Goal: Task Accomplishment & Management: Use online tool/utility

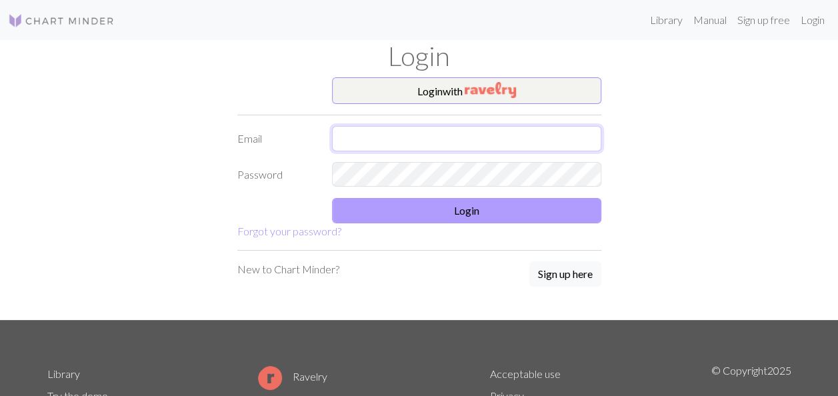
type input "[EMAIL_ADDRESS][DOMAIN_NAME]"
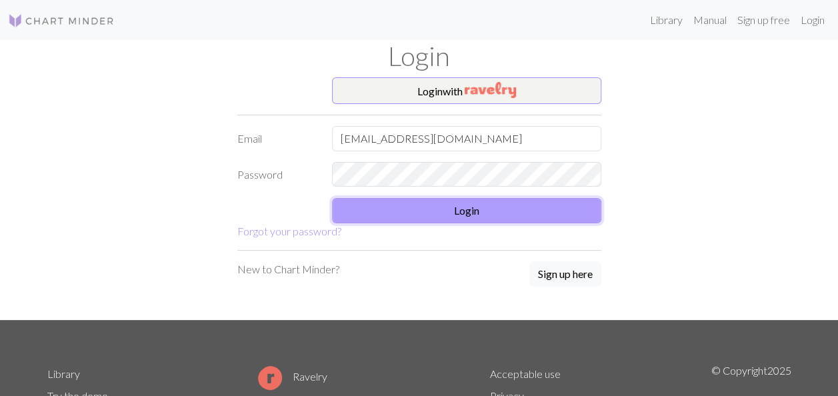
click at [521, 201] on button "Login" at bounding box center [466, 210] width 269 height 25
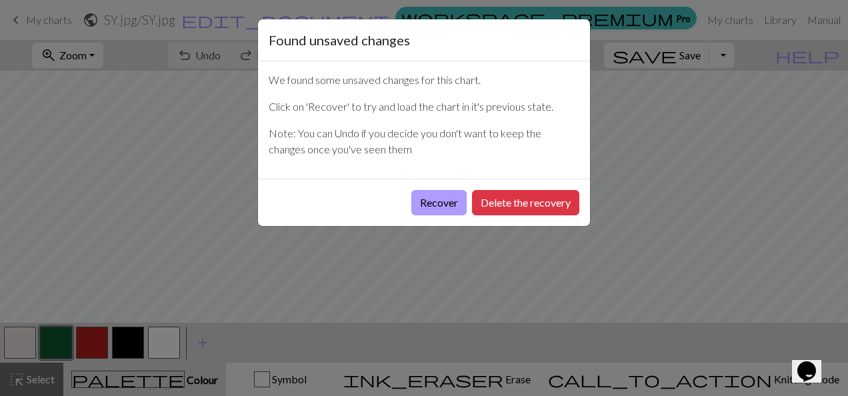
click at [456, 202] on button "Recover" at bounding box center [438, 202] width 55 height 25
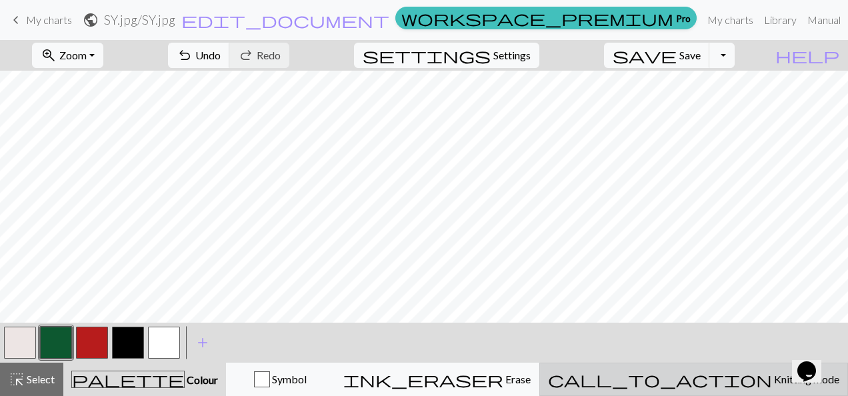
click at [755, 388] on button "call_to_action Knitting mode Knitting mode" at bounding box center [693, 379] width 309 height 33
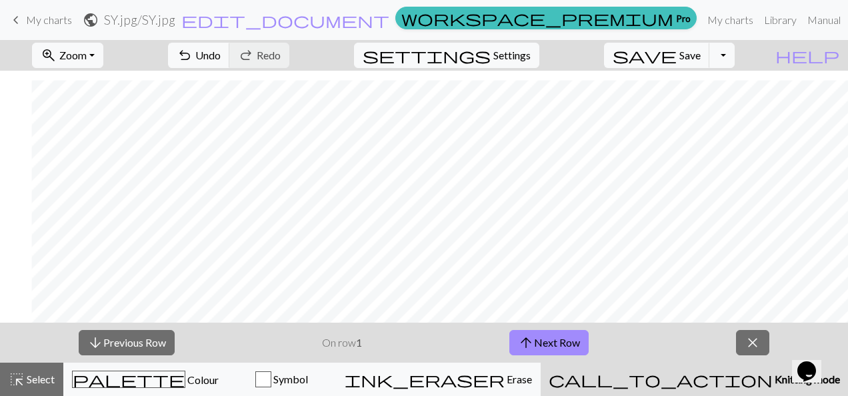
scroll to position [1950, 1540]
click at [586, 351] on button "arrow_upward Next Row" at bounding box center [548, 342] width 79 height 25
click at [158, 343] on button "arrow_downward Previous Row" at bounding box center [127, 342] width 96 height 25
click at [14, 377] on span "highlight_alt" at bounding box center [17, 379] width 16 height 19
click at [745, 332] on button "close" at bounding box center [752, 342] width 33 height 25
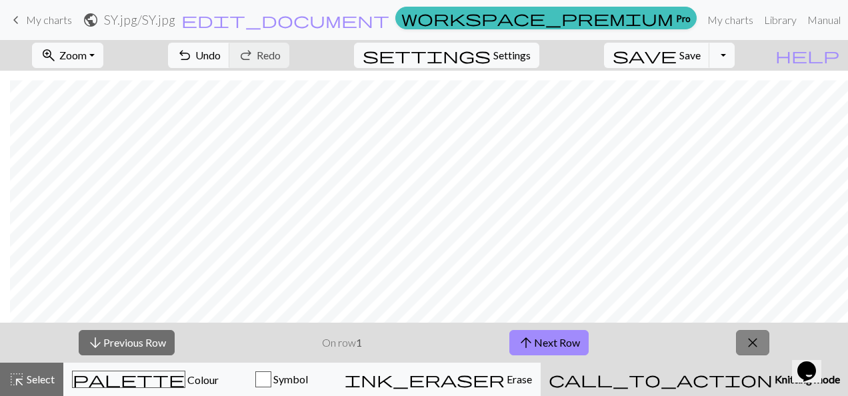
scroll to position [1910, 1540]
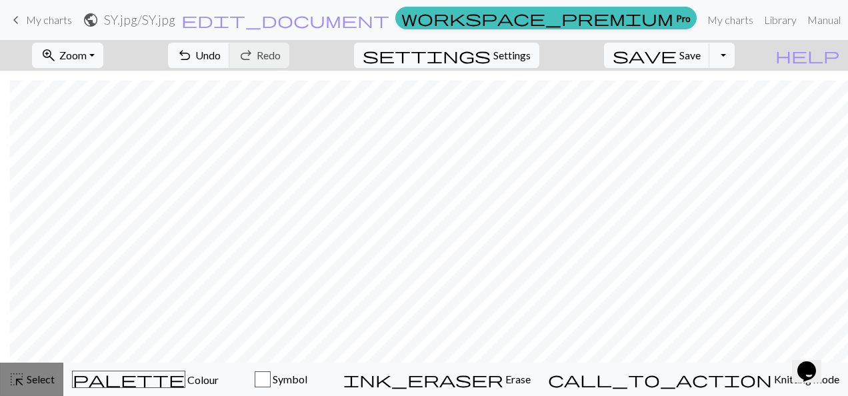
click at [39, 389] on button "highlight_alt Select Select" at bounding box center [31, 379] width 63 height 33
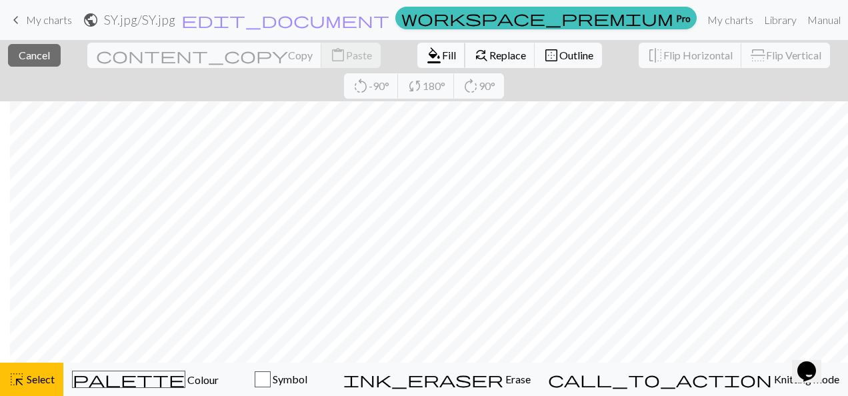
click at [442, 61] on span "Fill" at bounding box center [449, 55] width 14 height 13
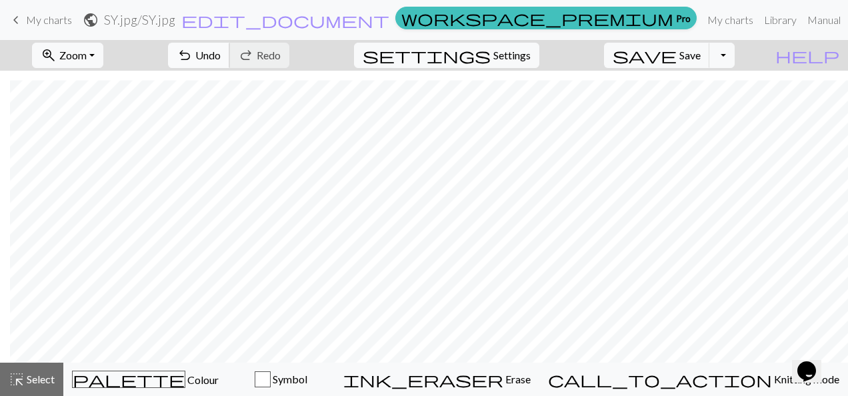
click at [193, 60] on span "undo" at bounding box center [185, 55] width 16 height 19
click at [230, 61] on button "undo Undo Undo" at bounding box center [199, 55] width 62 height 25
click at [17, 376] on span "highlight_alt" at bounding box center [17, 379] width 16 height 19
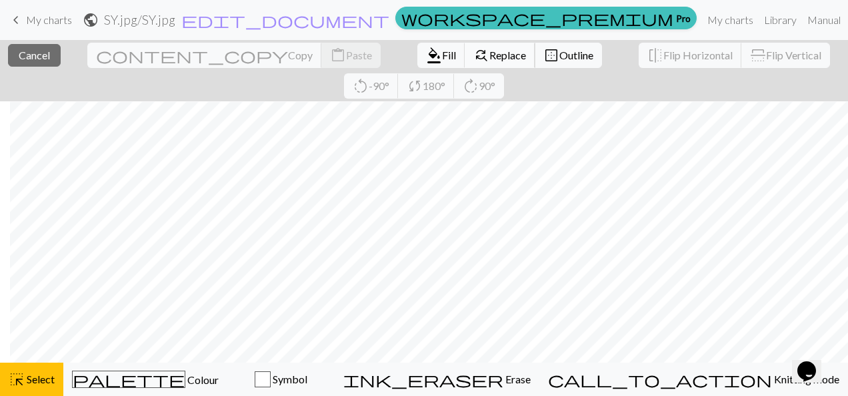
click at [465, 63] on button "find_replace Replace" at bounding box center [500, 55] width 71 height 25
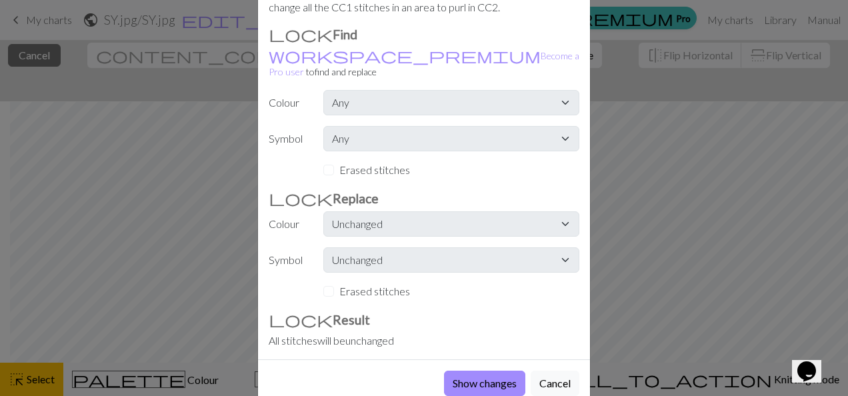
scroll to position [102, 0]
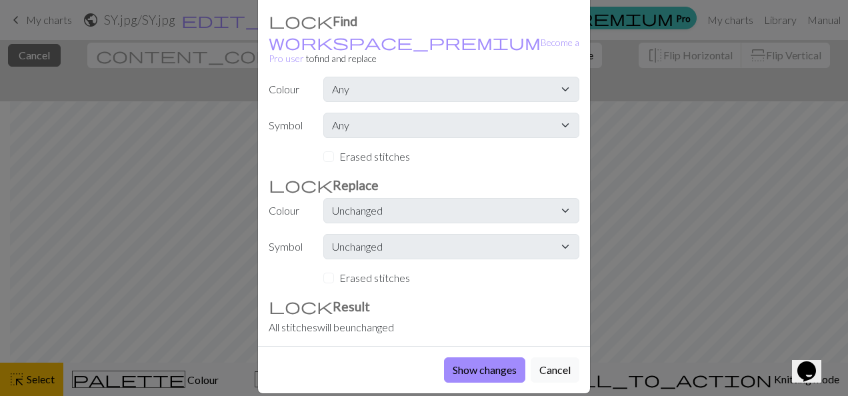
click at [385, 270] on label "Erased stitches" at bounding box center [374, 278] width 71 height 16
click at [564, 357] on button "Cancel" at bounding box center [555, 369] width 49 height 25
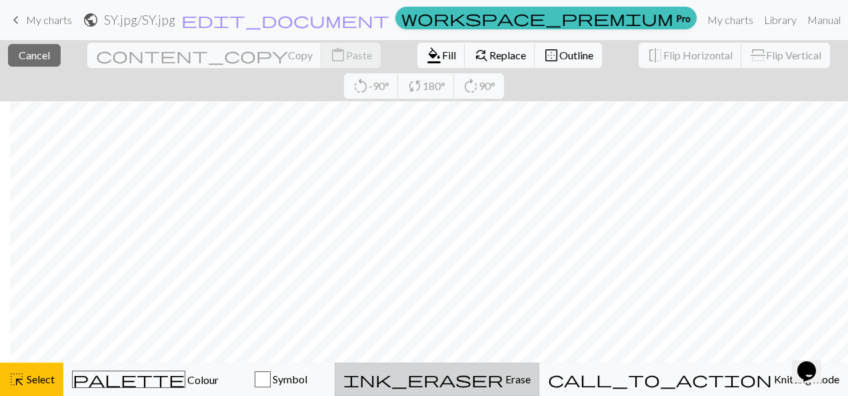
click at [503, 382] on span "ink_eraser" at bounding box center [423, 379] width 160 height 19
click at [531, 387] on div "ink_eraser Erase Erase" at bounding box center [437, 379] width 187 height 16
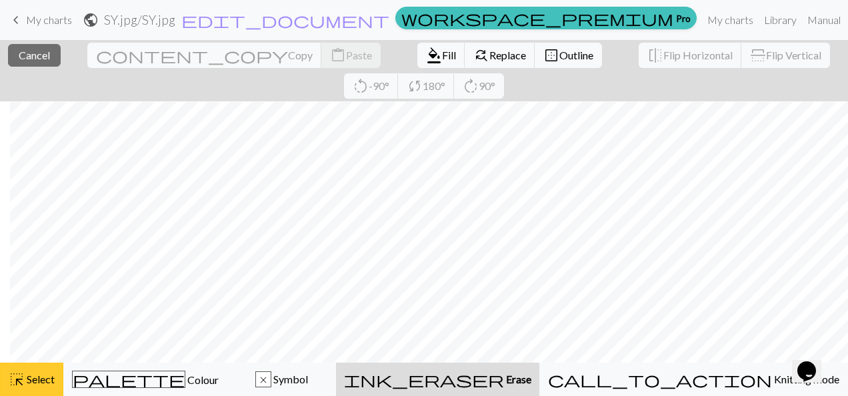
click at [53, 384] on span "Select" at bounding box center [40, 379] width 30 height 13
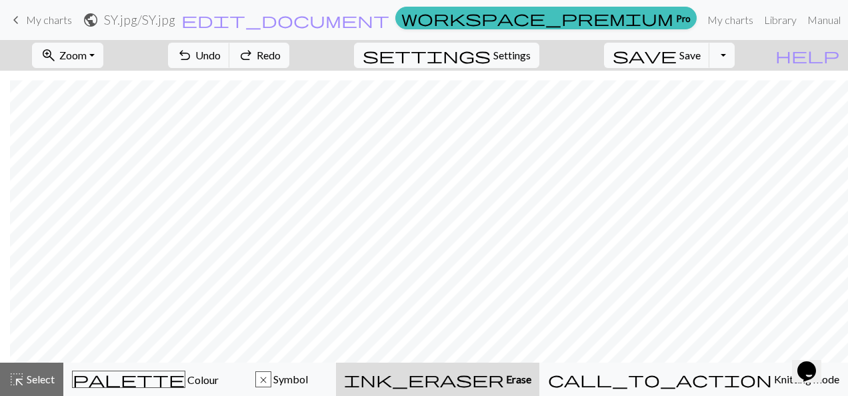
click at [539, 392] on button "ink_eraser Erase Erase" at bounding box center [437, 379] width 203 height 33
click at [735, 53] on button "Toggle Dropdown" at bounding box center [721, 55] width 25 height 25
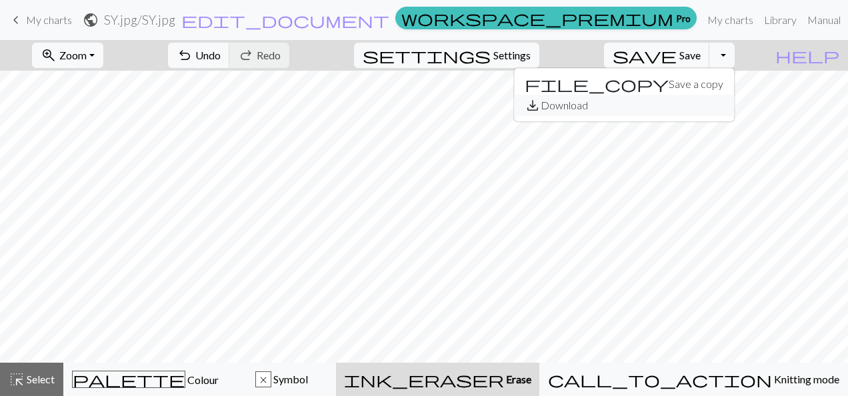
click at [703, 101] on button "save_alt Download" at bounding box center [624, 105] width 220 height 21
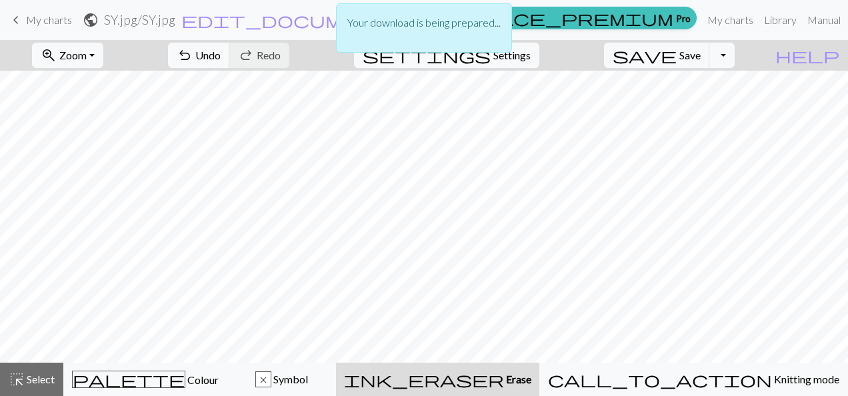
click at [713, 56] on div "Your download is being prepared..." at bounding box center [424, 31] width 848 height 63
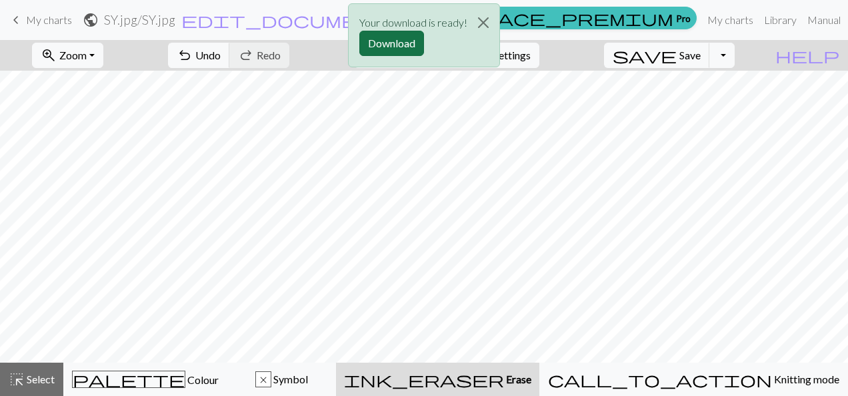
click at [391, 39] on button "Download" at bounding box center [391, 43] width 65 height 25
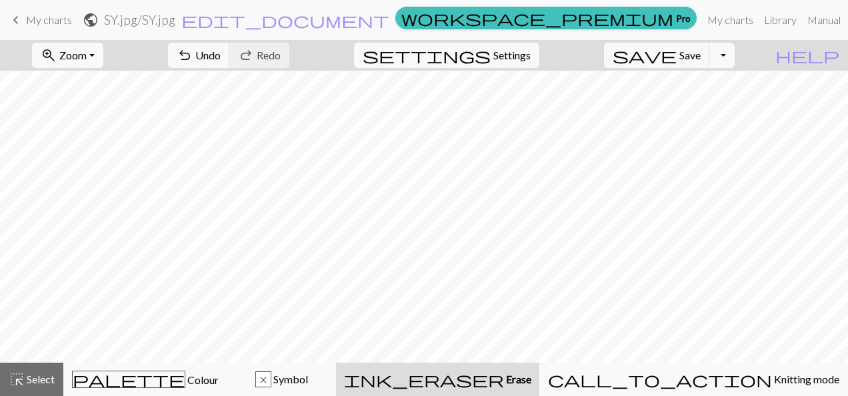
click at [408, 63] on div "zoom_in Zoom Zoom Fit all Fit width Fit height 50% 100% 150% 200% undo Undo Und…" at bounding box center [383, 55] width 766 height 31
click at [701, 53] on span "Save" at bounding box center [689, 55] width 21 height 13
click at [702, 22] on link "My charts" at bounding box center [730, 20] width 57 height 27
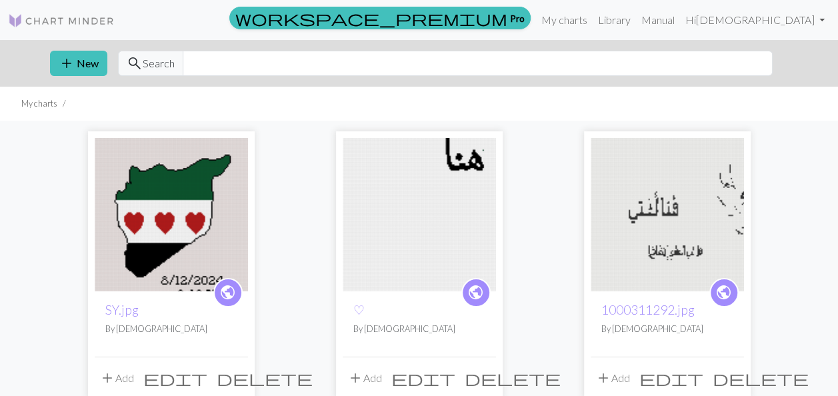
click at [201, 189] on img at bounding box center [171, 214] width 153 height 153
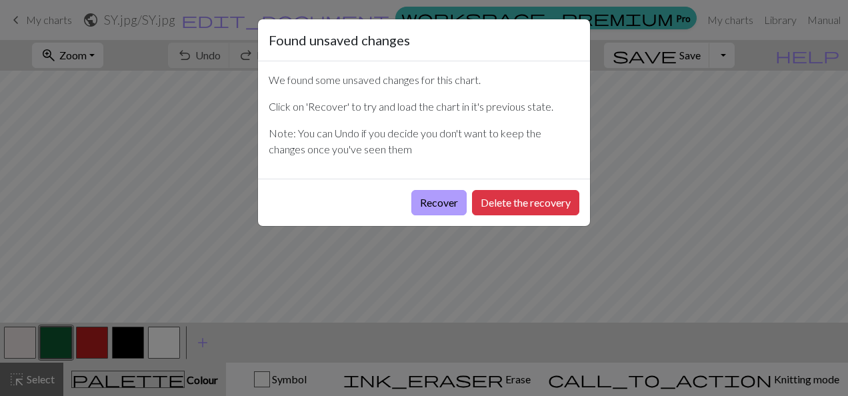
click at [441, 208] on button "Recover" at bounding box center [438, 202] width 55 height 25
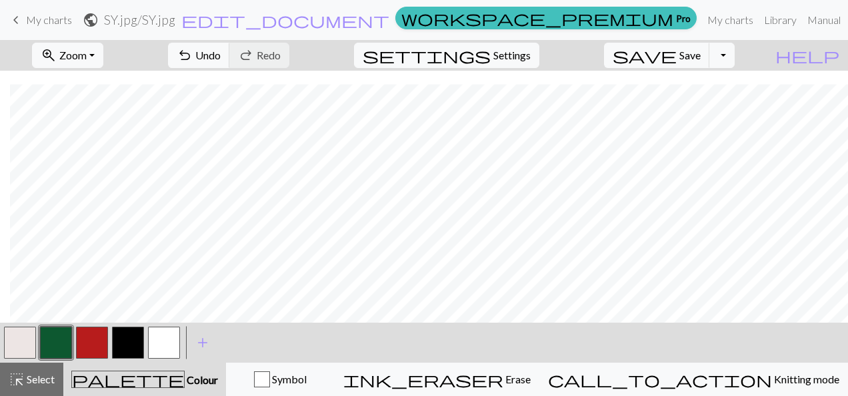
scroll to position [1950, 1540]
click at [23, 341] on button "button" at bounding box center [20, 343] width 32 height 32
click at [39, 373] on span "Select" at bounding box center [40, 379] width 30 height 13
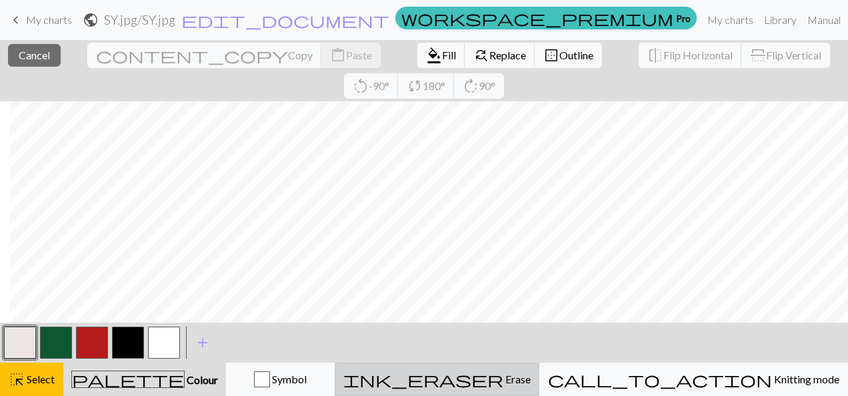
click at [531, 384] on div "ink_eraser Erase Erase" at bounding box center [436, 379] width 187 height 16
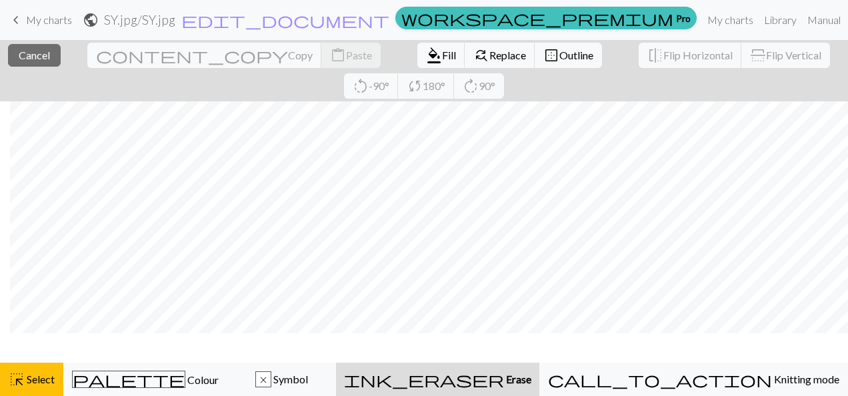
scroll to position [1910, 1540]
click at [531, 384] on div "ink_eraser Erase Erase" at bounding box center [437, 379] width 187 height 16
click at [531, 384] on span "Erase" at bounding box center [517, 379] width 27 height 13
click at [531, 371] on div "ink_eraser Erase Erase" at bounding box center [437, 379] width 187 height 16
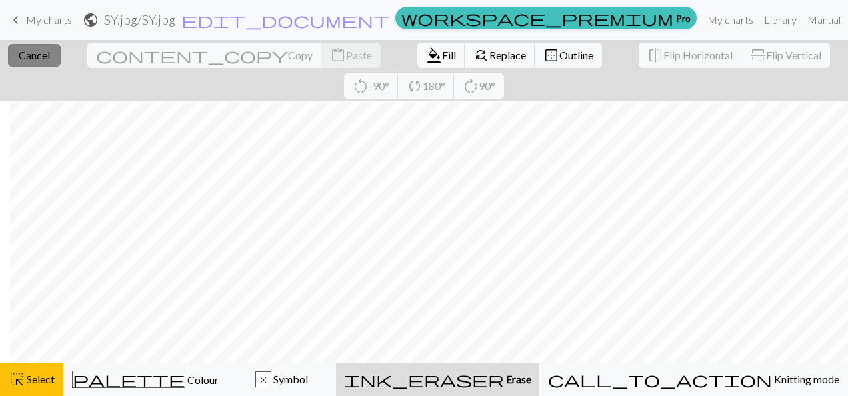
click at [19, 52] on span "Cancel" at bounding box center [34, 55] width 31 height 13
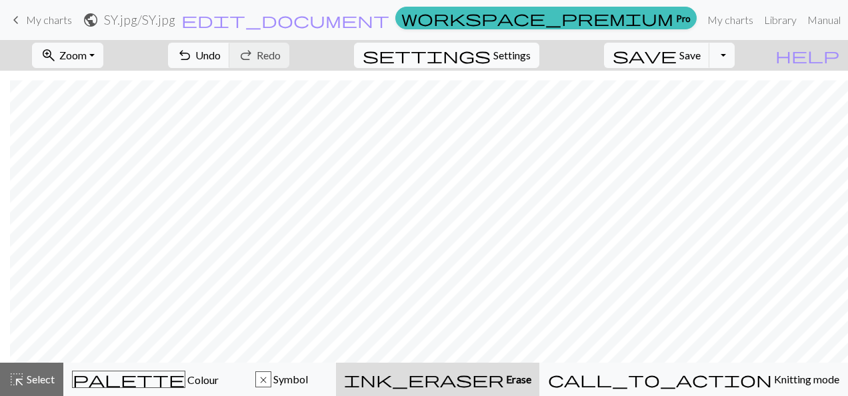
click at [491, 57] on span "settings" at bounding box center [427, 55] width 128 height 19
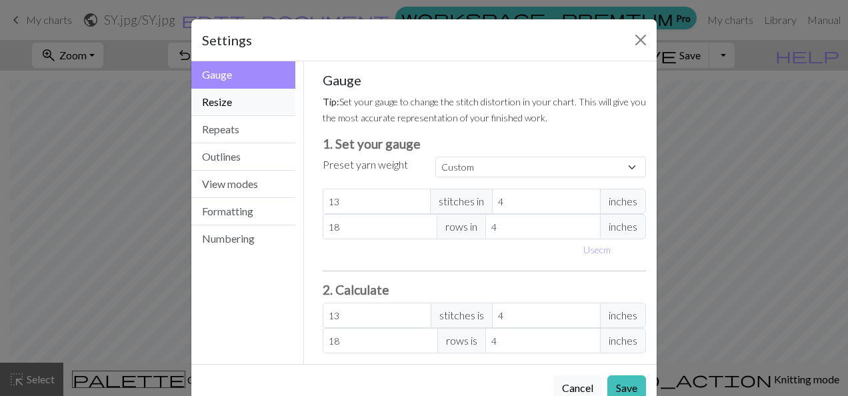
click at [220, 103] on button "Resize" at bounding box center [243, 102] width 104 height 27
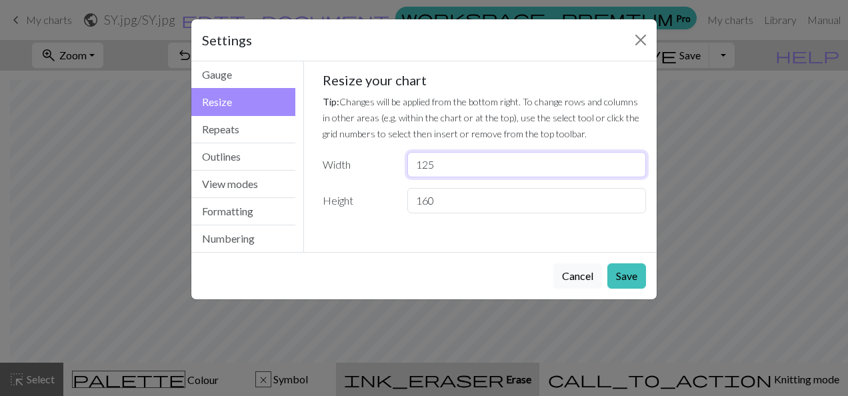
click at [457, 168] on input "125" at bounding box center [526, 164] width 239 height 25
type input "103"
click at [631, 280] on button "Save" at bounding box center [626, 275] width 39 height 25
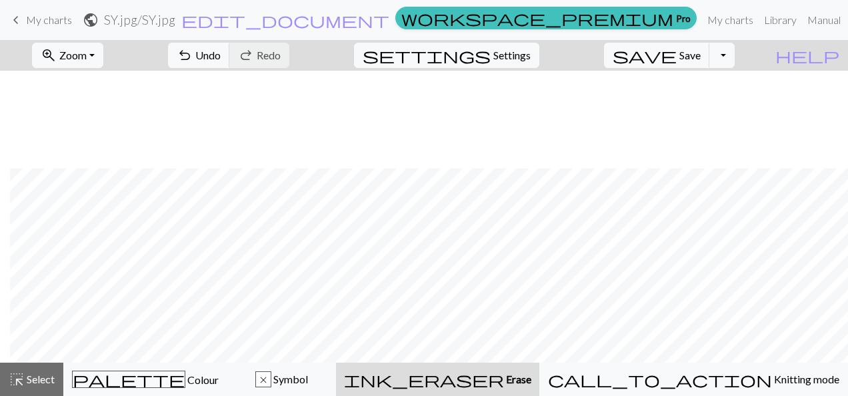
scroll to position [613, 1134]
click at [193, 55] on span "undo" at bounding box center [185, 55] width 16 height 19
click at [491, 53] on span "settings" at bounding box center [427, 55] width 128 height 19
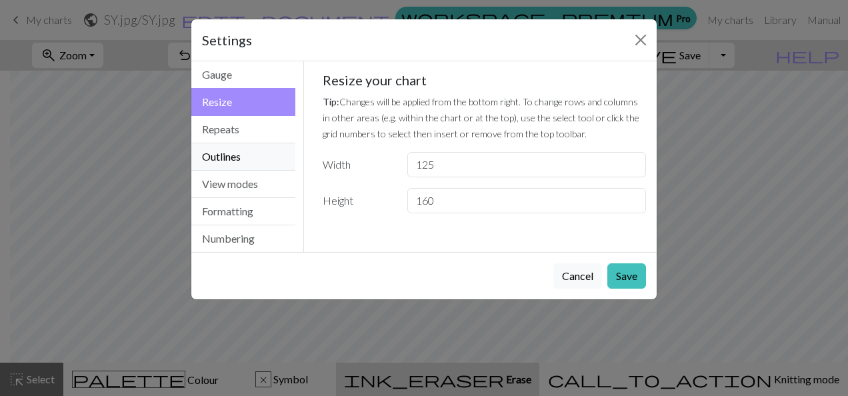
click at [257, 153] on button "Outlines" at bounding box center [243, 156] width 104 height 27
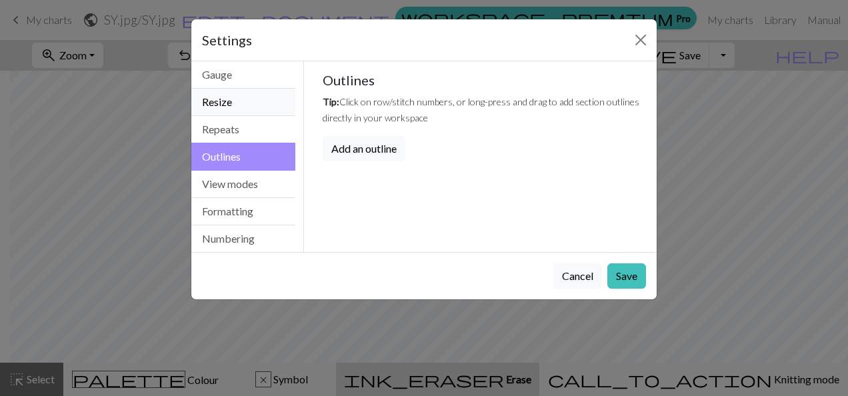
click at [261, 105] on button "Resize" at bounding box center [243, 102] width 104 height 27
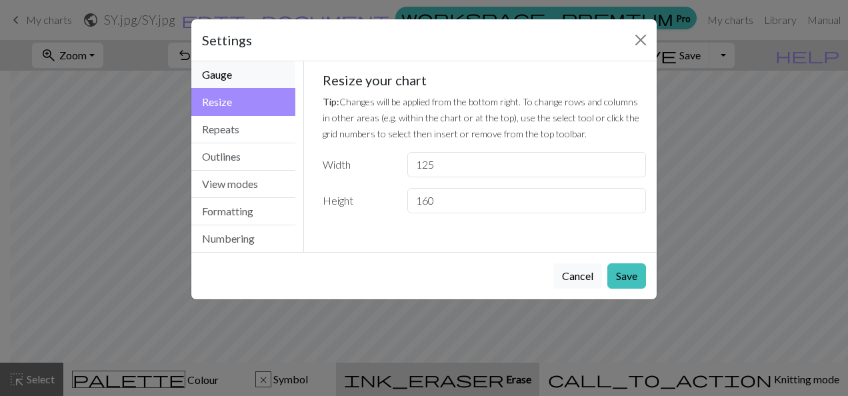
click at [265, 77] on button "Gauge" at bounding box center [243, 74] width 104 height 27
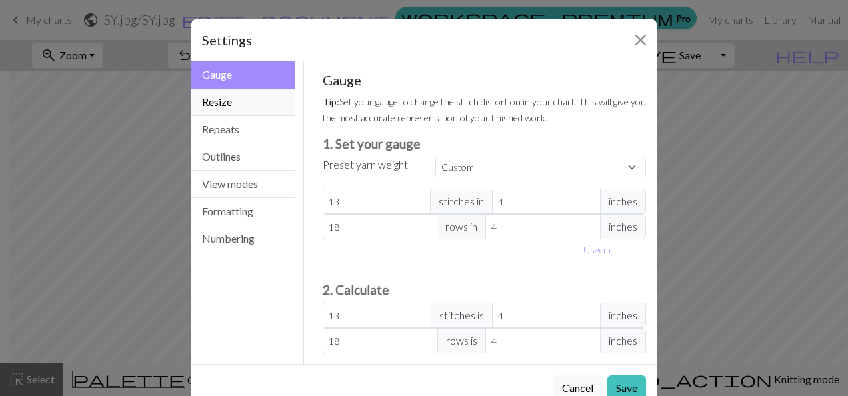
click at [265, 104] on button "Resize" at bounding box center [243, 102] width 104 height 27
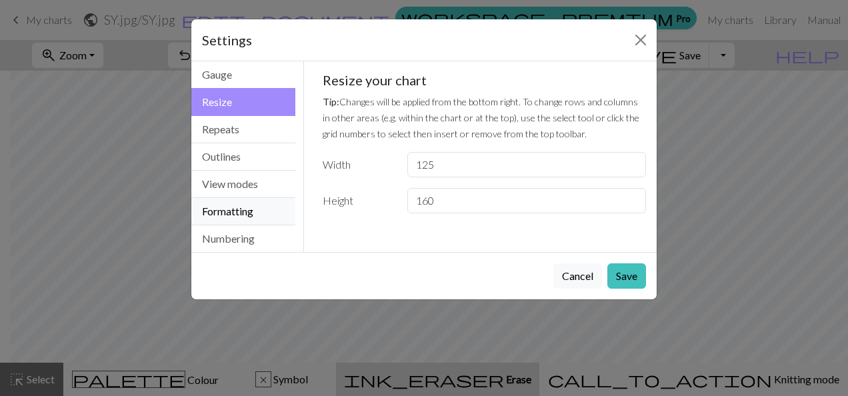
click at [268, 207] on button "Formatting" at bounding box center [243, 211] width 104 height 27
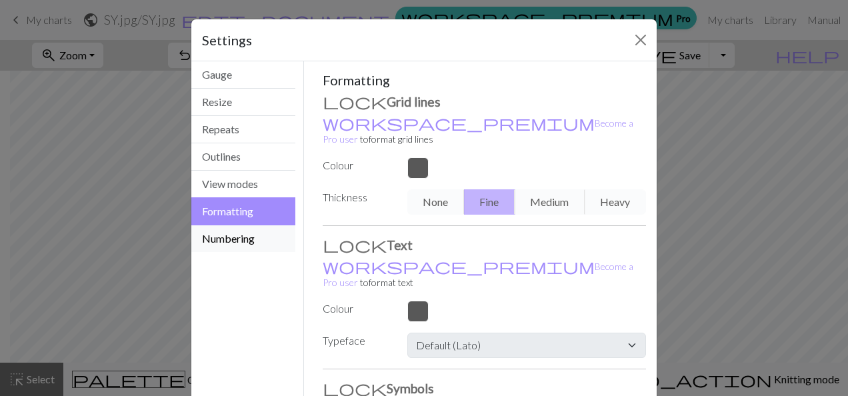
click at [247, 237] on button "Numbering" at bounding box center [243, 238] width 104 height 27
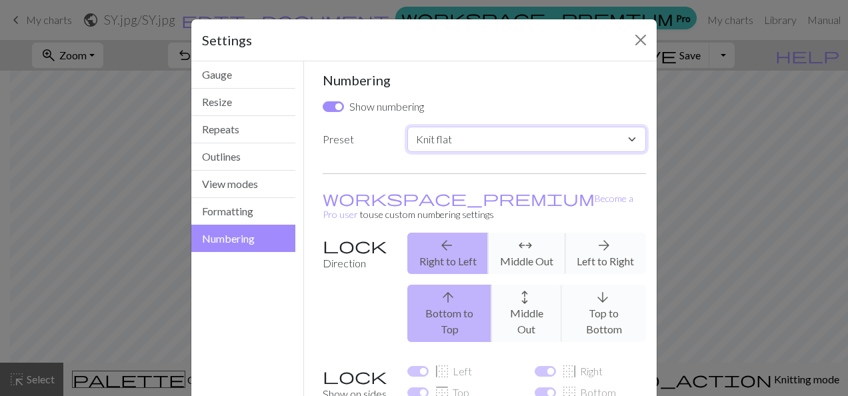
click at [586, 128] on select "Custom Knit flat Knit in the round Lace knitting Cross stitch" at bounding box center [526, 139] width 239 height 25
click at [259, 111] on button "Resize" at bounding box center [243, 102] width 104 height 27
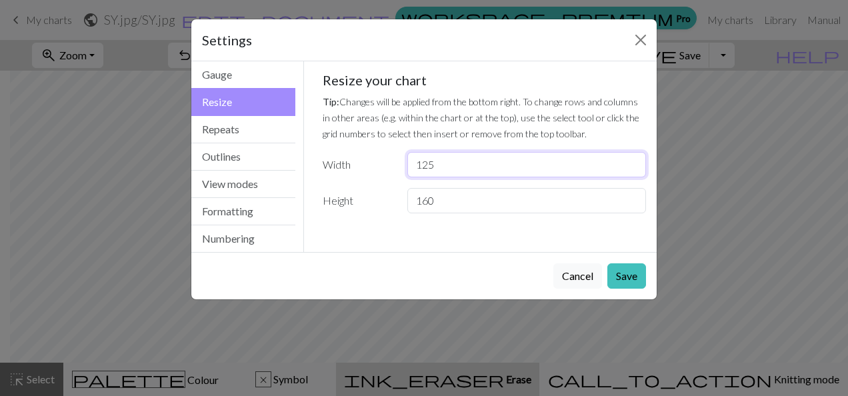
click at [466, 169] on input "125" at bounding box center [526, 164] width 239 height 25
type input "114"
click at [639, 275] on button "Save" at bounding box center [626, 275] width 39 height 25
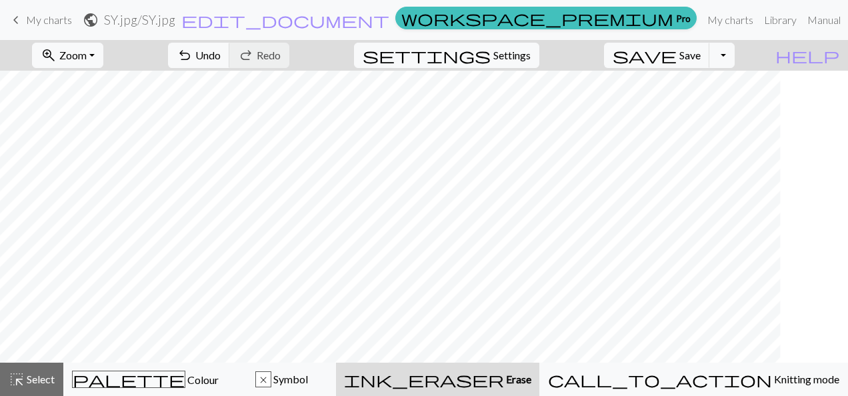
scroll to position [540, 0]
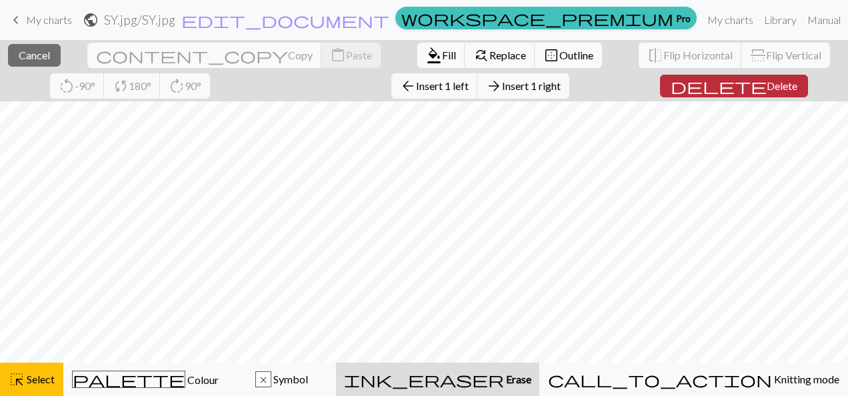
click at [671, 85] on span "delete" at bounding box center [719, 86] width 96 height 19
click at [766, 87] on span "Delete" at bounding box center [781, 85] width 31 height 13
click at [671, 91] on span "delete" at bounding box center [719, 86] width 96 height 19
click at [698, 89] on button "delete Delete" at bounding box center [734, 86] width 148 height 23
click at [663, 95] on button "delete Delete" at bounding box center [734, 86] width 148 height 23
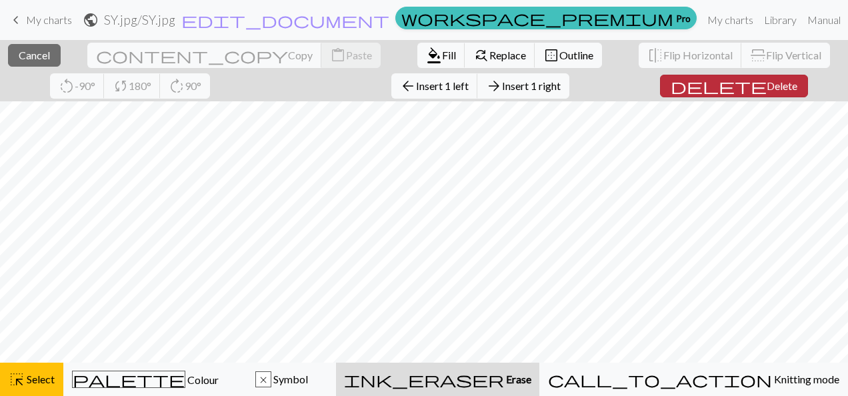
click at [766, 88] on span "Delete" at bounding box center [781, 85] width 31 height 13
click at [671, 89] on span "delete" at bounding box center [719, 86] width 96 height 19
click at [680, 95] on button "delete Delete" at bounding box center [734, 86] width 148 height 23
click at [681, 95] on div "close Cancel content_copy Copy content_paste Paste format_color_fill Fill find_…" at bounding box center [424, 70] width 848 height 61
click at [681, 95] on button "delete Delete" at bounding box center [734, 86] width 148 height 23
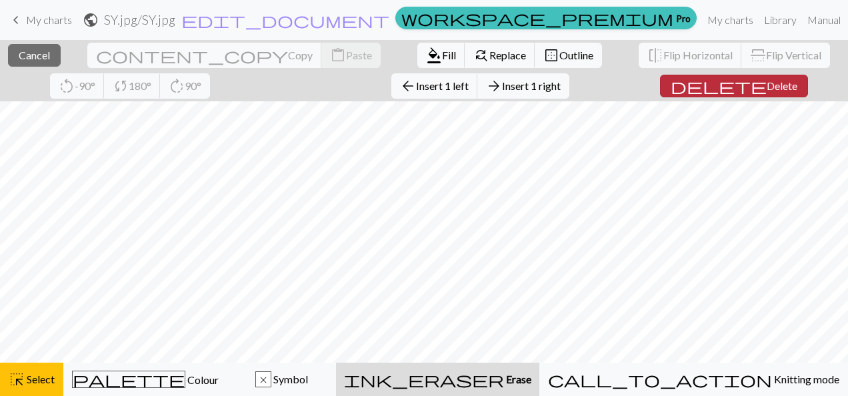
click at [766, 79] on span "Delete" at bounding box center [781, 85] width 31 height 13
click at [766, 84] on span "Delete" at bounding box center [781, 85] width 31 height 13
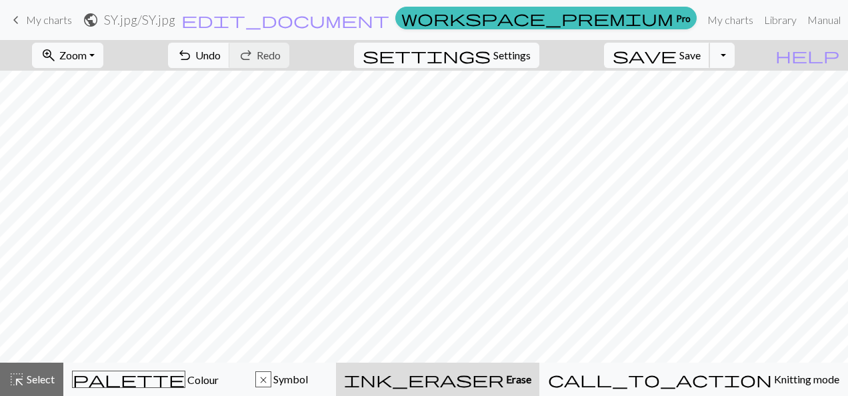
click at [701, 54] on span "Save" at bounding box center [689, 55] width 21 height 13
click at [702, 18] on link "My charts" at bounding box center [730, 20] width 57 height 27
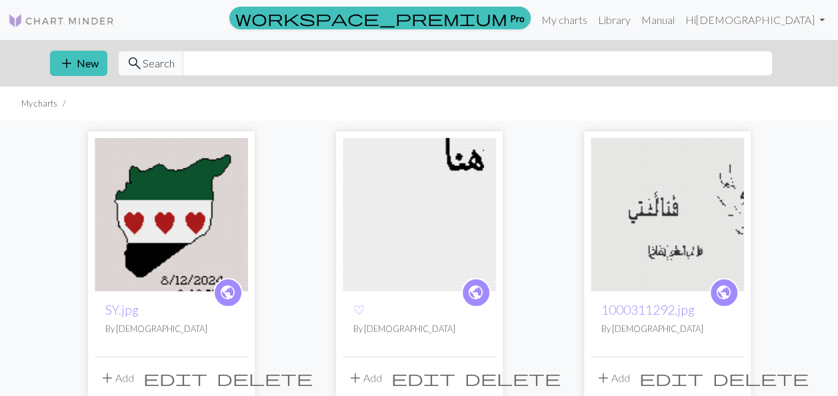
click at [145, 203] on img at bounding box center [171, 214] width 153 height 153
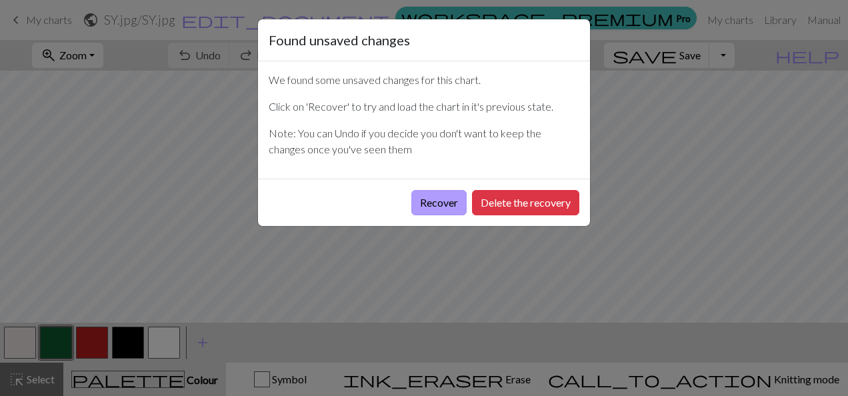
click at [460, 207] on button "Recover" at bounding box center [438, 202] width 55 height 25
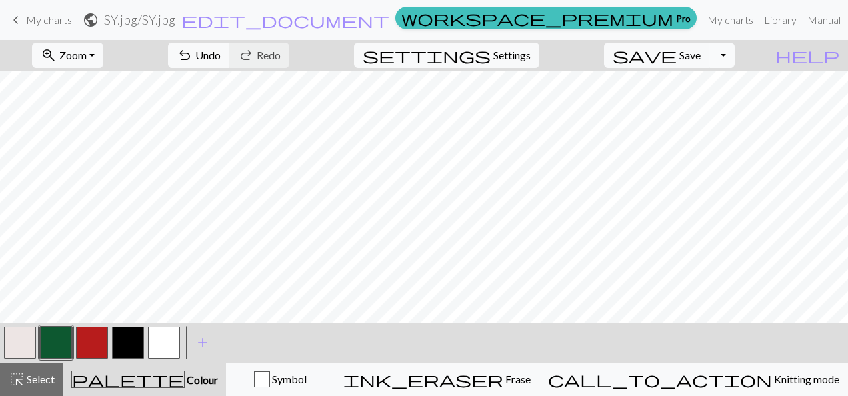
click at [735, 52] on button "Toggle Dropdown" at bounding box center [721, 55] width 25 height 25
click at [699, 110] on button "save_alt Download" at bounding box center [624, 105] width 220 height 21
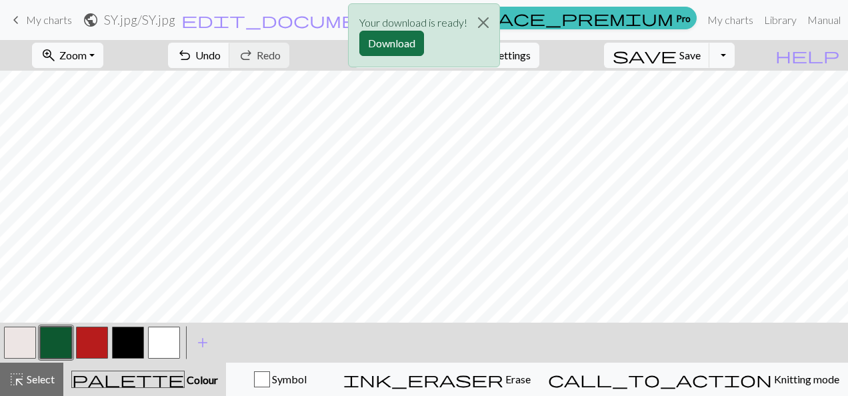
click at [405, 43] on button "Download" at bounding box center [391, 43] width 65 height 25
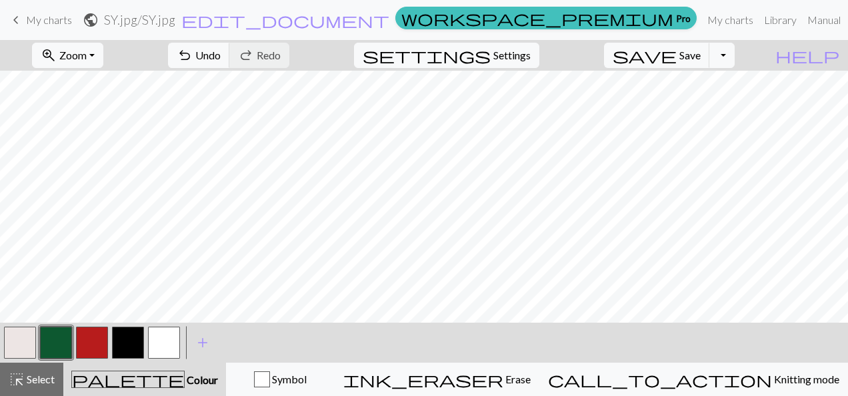
click at [307, 344] on div "< > add Add a colour" at bounding box center [424, 343] width 848 height 40
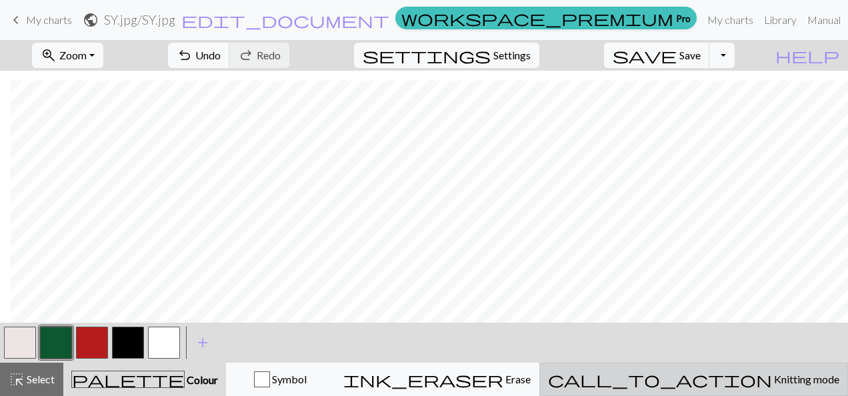
click at [706, 367] on button "call_to_action Knitting mode Knitting mode" at bounding box center [693, 379] width 309 height 33
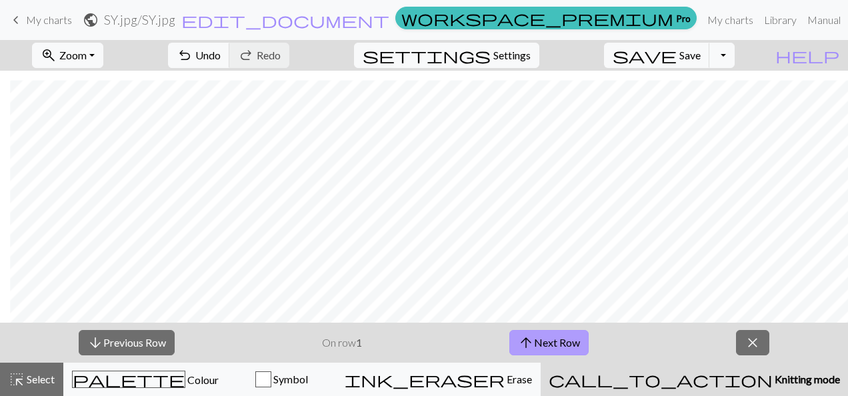
click at [521, 345] on span "arrow_upward" at bounding box center [526, 342] width 16 height 19
click at [735, 63] on button "Toggle Dropdown" at bounding box center [721, 55] width 25 height 25
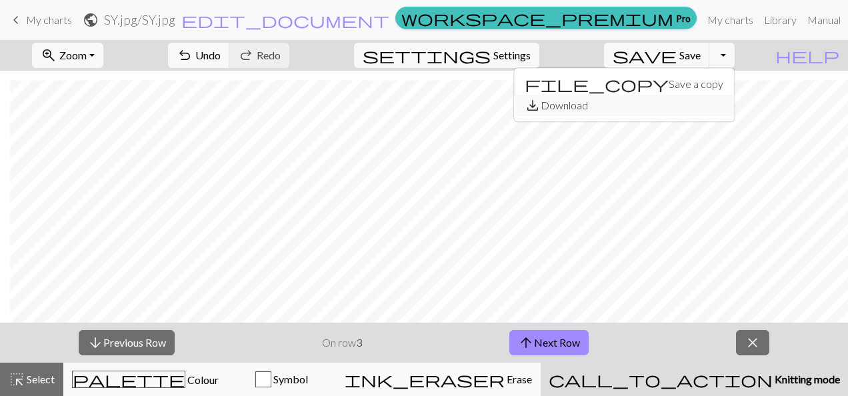
click at [687, 97] on button "save_alt Download" at bounding box center [624, 105] width 220 height 21
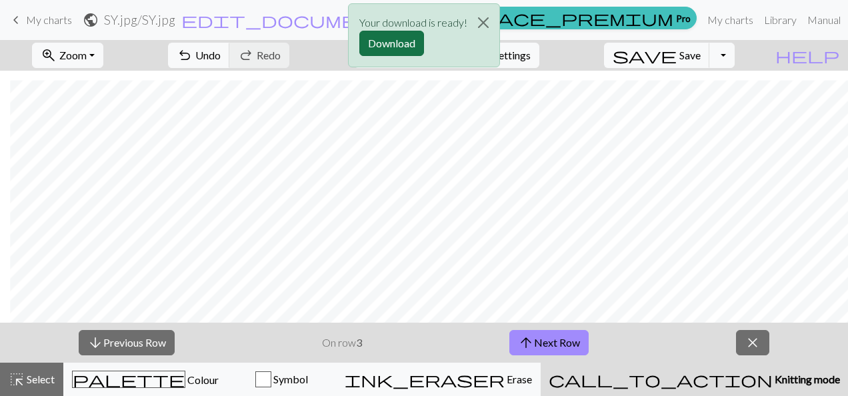
click at [410, 36] on button "Download" at bounding box center [391, 43] width 65 height 25
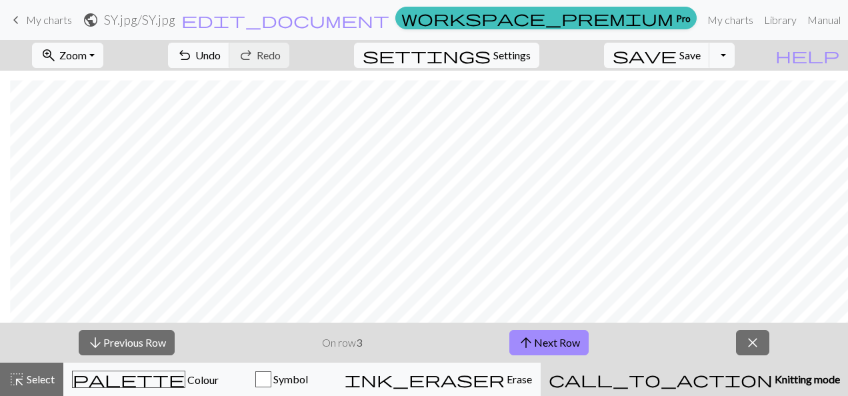
click at [509, 4] on nav "keyboard_arrow_left My charts public SY.jpg / SY.jpg edit_document Edit setting…" at bounding box center [424, 20] width 848 height 40
click at [749, 339] on span "close" at bounding box center [753, 342] width 16 height 19
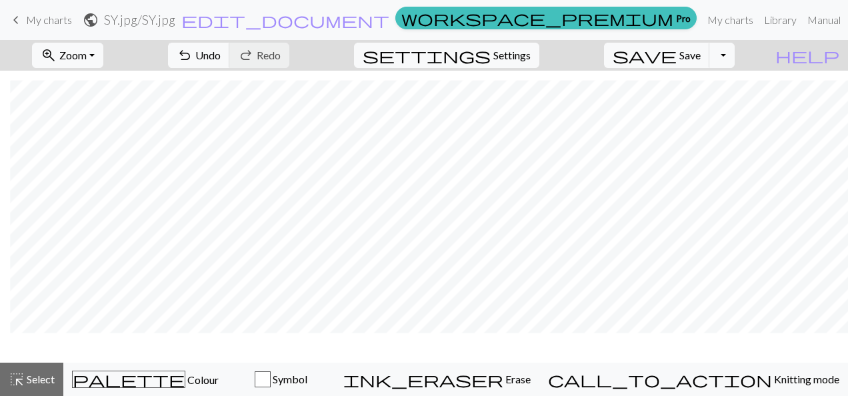
scroll to position [1910, 1134]
click at [735, 56] on button "Toggle Dropdown" at bounding box center [721, 55] width 25 height 25
click at [703, 99] on button "save_alt Download" at bounding box center [624, 105] width 220 height 21
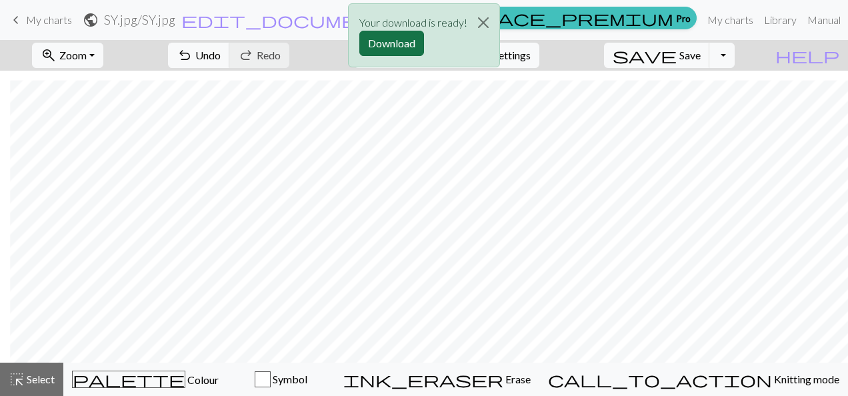
click at [420, 41] on button "Download" at bounding box center [391, 43] width 65 height 25
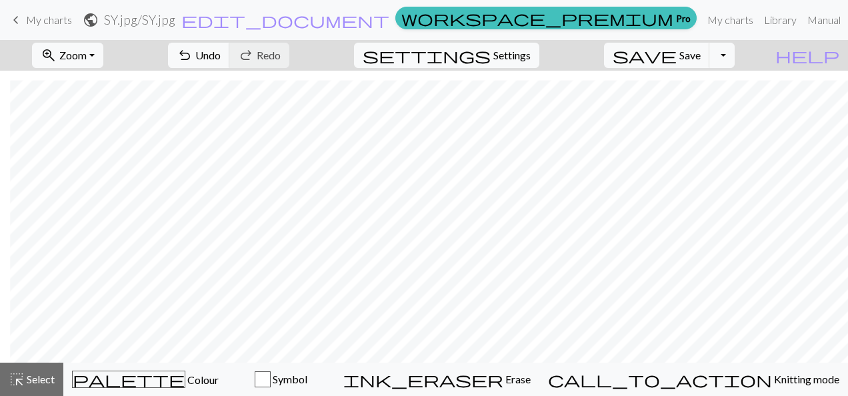
click at [390, 29] on form "public SY.jpg / SY.jpg edit_document Edit settings" at bounding box center [236, 20] width 307 height 26
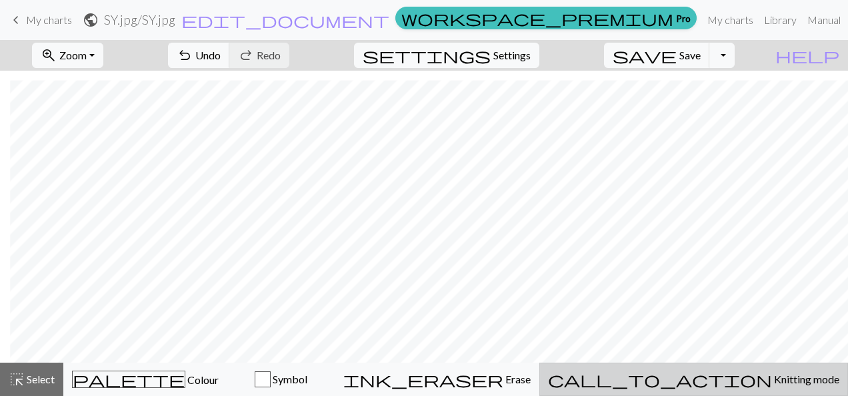
click at [772, 384] on span "Knitting mode" at bounding box center [805, 379] width 67 height 13
